Goal: Find specific page/section: Find specific page/section

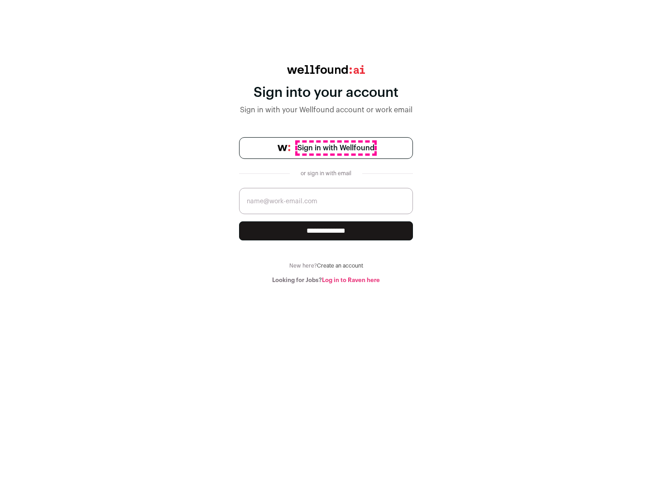
click at [335, 148] on span "Sign in with Wellfound" at bounding box center [335, 148] width 77 height 11
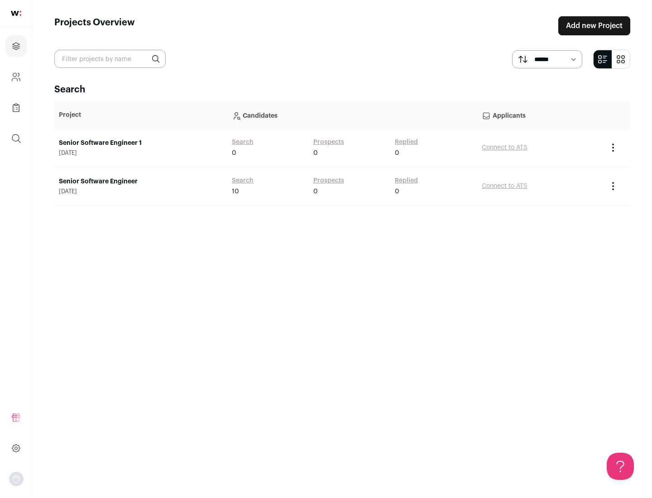
click at [140, 181] on link "Senior Software Engineer" at bounding box center [141, 181] width 164 height 9
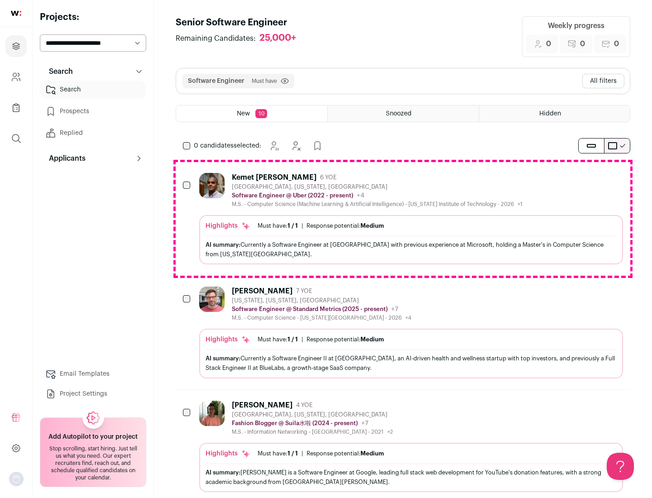
click at [403, 219] on div "Highlights Must have: 1 / 1 How many must haves have been fulfilled? | Response…" at bounding box center [411, 239] width 424 height 49
